Goal: Participate in discussion: Engage in conversation with other users on a specific topic

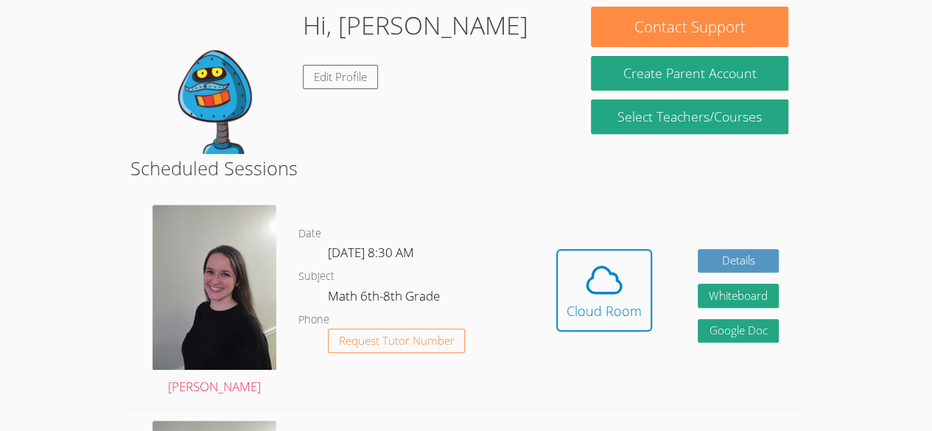
scroll to position [233, 0]
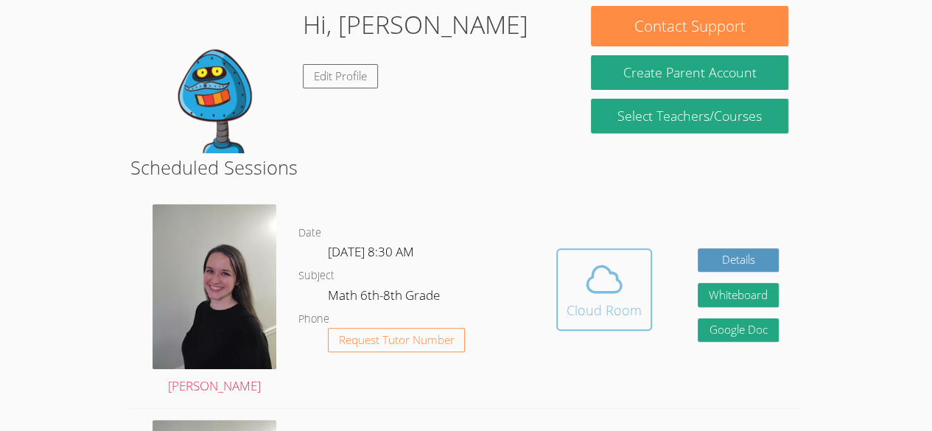
click at [596, 251] on button "Cloud Room" at bounding box center [604, 289] width 96 height 83
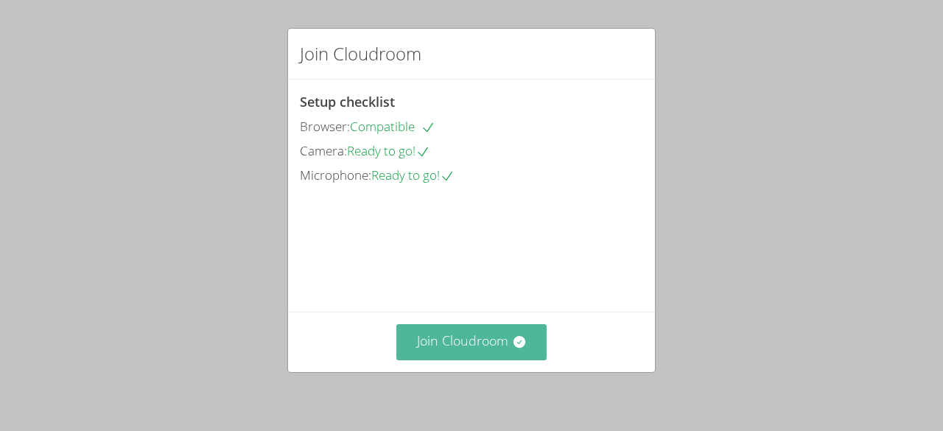
click at [520, 340] on icon at bounding box center [519, 342] width 15 height 15
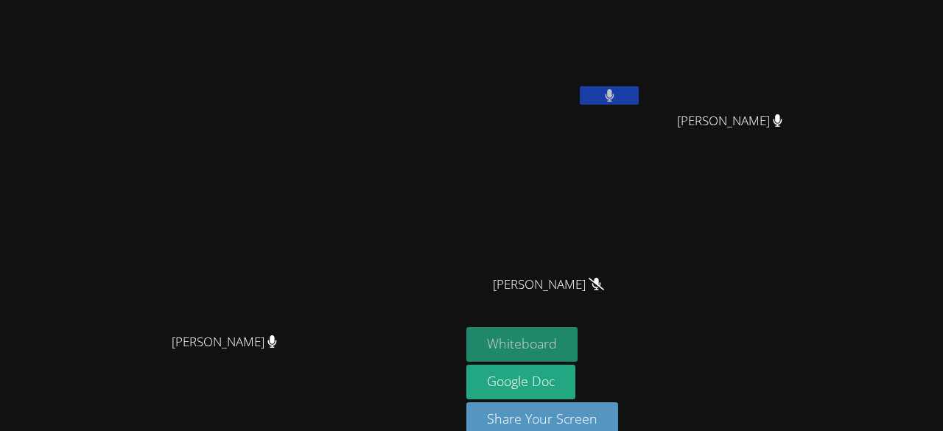
click at [578, 340] on button "Whiteboard" at bounding box center [521, 344] width 111 height 35
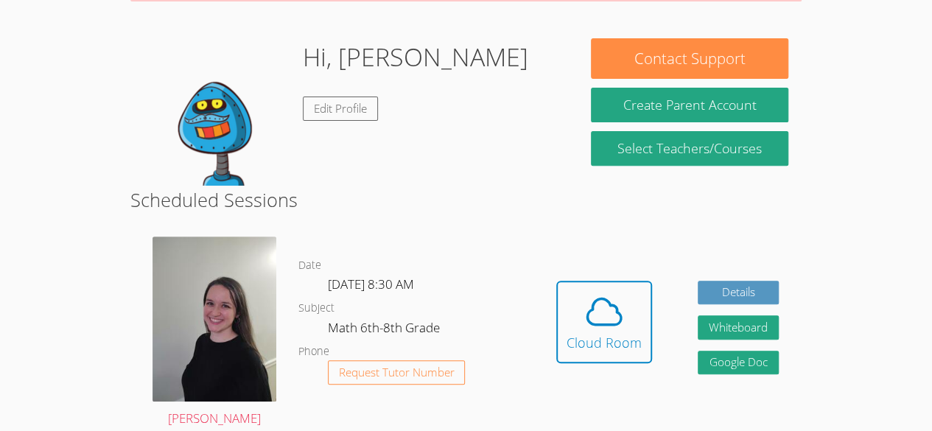
scroll to position [316, 0]
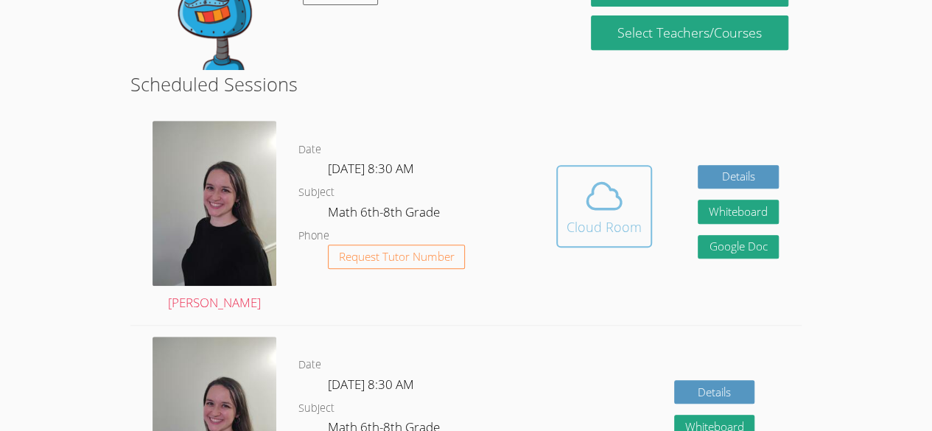
click at [578, 211] on span at bounding box center [604, 195] width 75 height 41
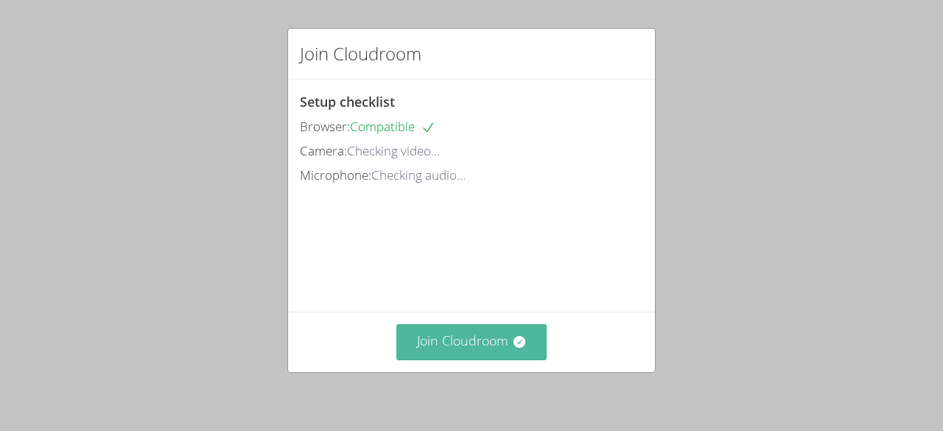
click at [466, 357] on button "Join Cloudroom" at bounding box center [471, 342] width 151 height 36
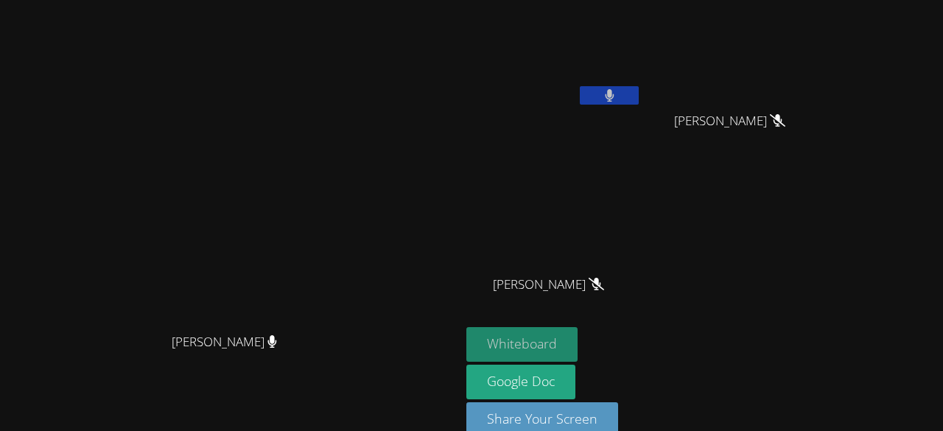
click at [578, 338] on button "Whiteboard" at bounding box center [521, 344] width 111 height 35
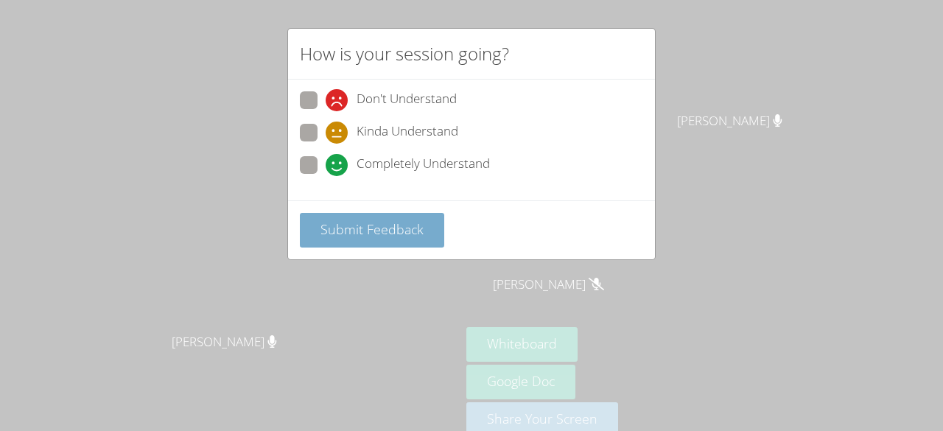
click at [382, 220] on span "Submit Feedback" at bounding box center [372, 229] width 103 height 18
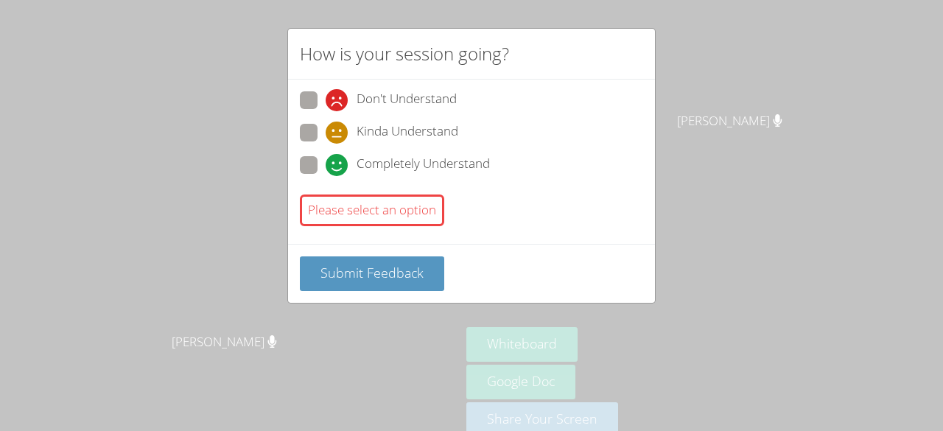
click at [358, 139] on span "Kinda Understand" at bounding box center [408, 133] width 102 height 22
click at [338, 136] on input "Kinda Understand" at bounding box center [332, 130] width 13 height 13
radio input "true"
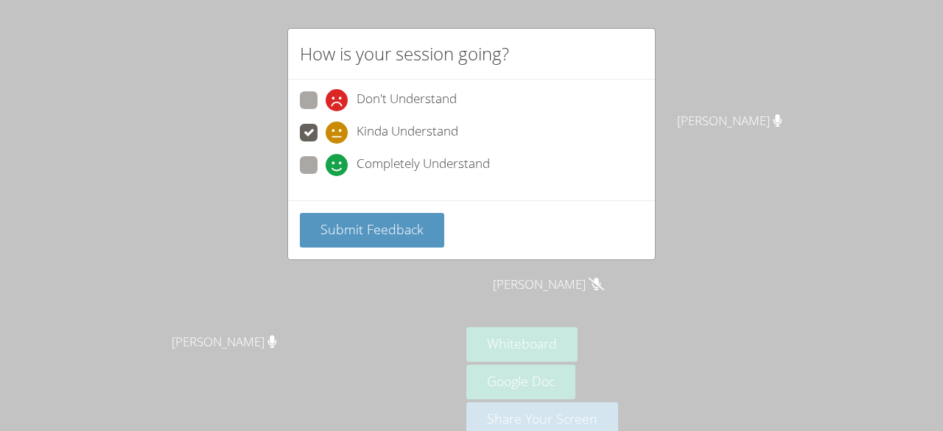
click at [373, 103] on span "Don't Understand" at bounding box center [407, 100] width 100 height 22
click at [338, 103] on input "Don't Understand" at bounding box center [332, 97] width 13 height 13
radio input "true"
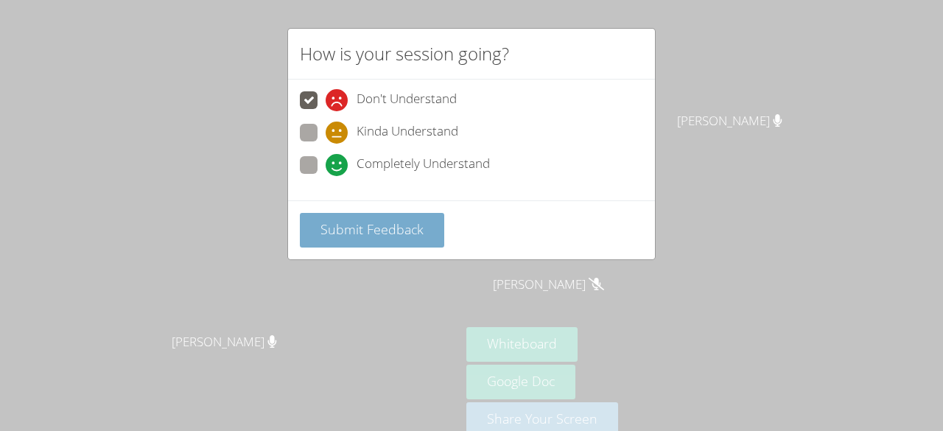
click at [366, 213] on button "Submit Feedback" at bounding box center [372, 230] width 144 height 35
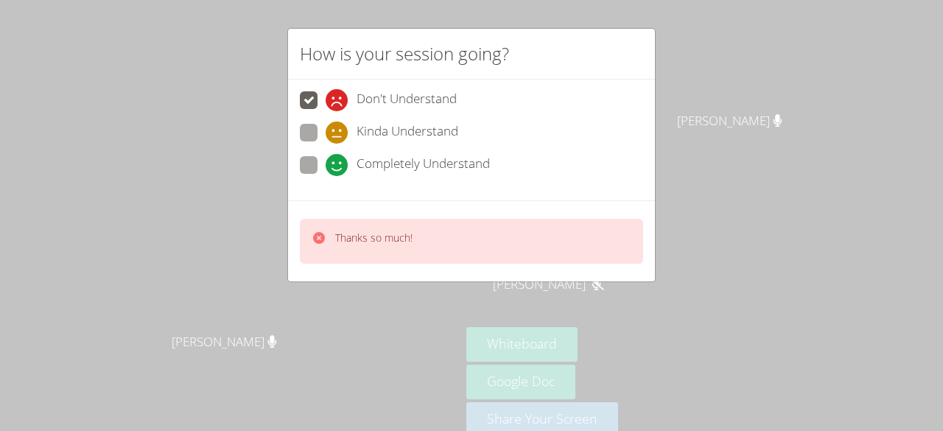
click at [349, 158] on div "Completely Understand" at bounding box center [408, 165] width 164 height 22
click at [338, 158] on input "Completely Understand" at bounding box center [332, 162] width 13 height 13
radio input "true"
click at [411, 244] on div "Thanks so much!" at bounding box center [373, 241] width 77 height 21
